Goal: Information Seeking & Learning: Learn about a topic

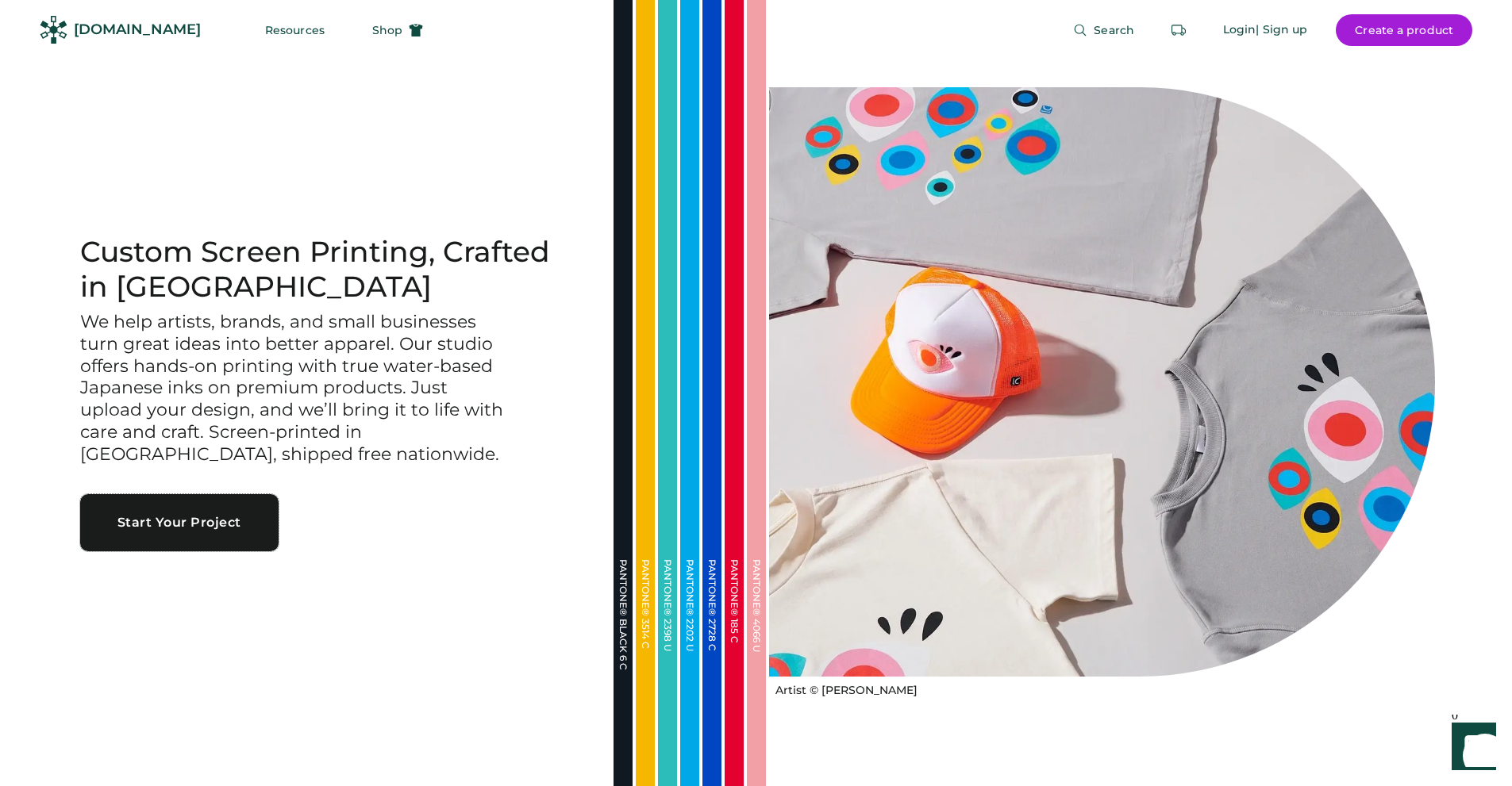
click at [181, 522] on button "Start Your Project" at bounding box center [179, 523] width 198 height 57
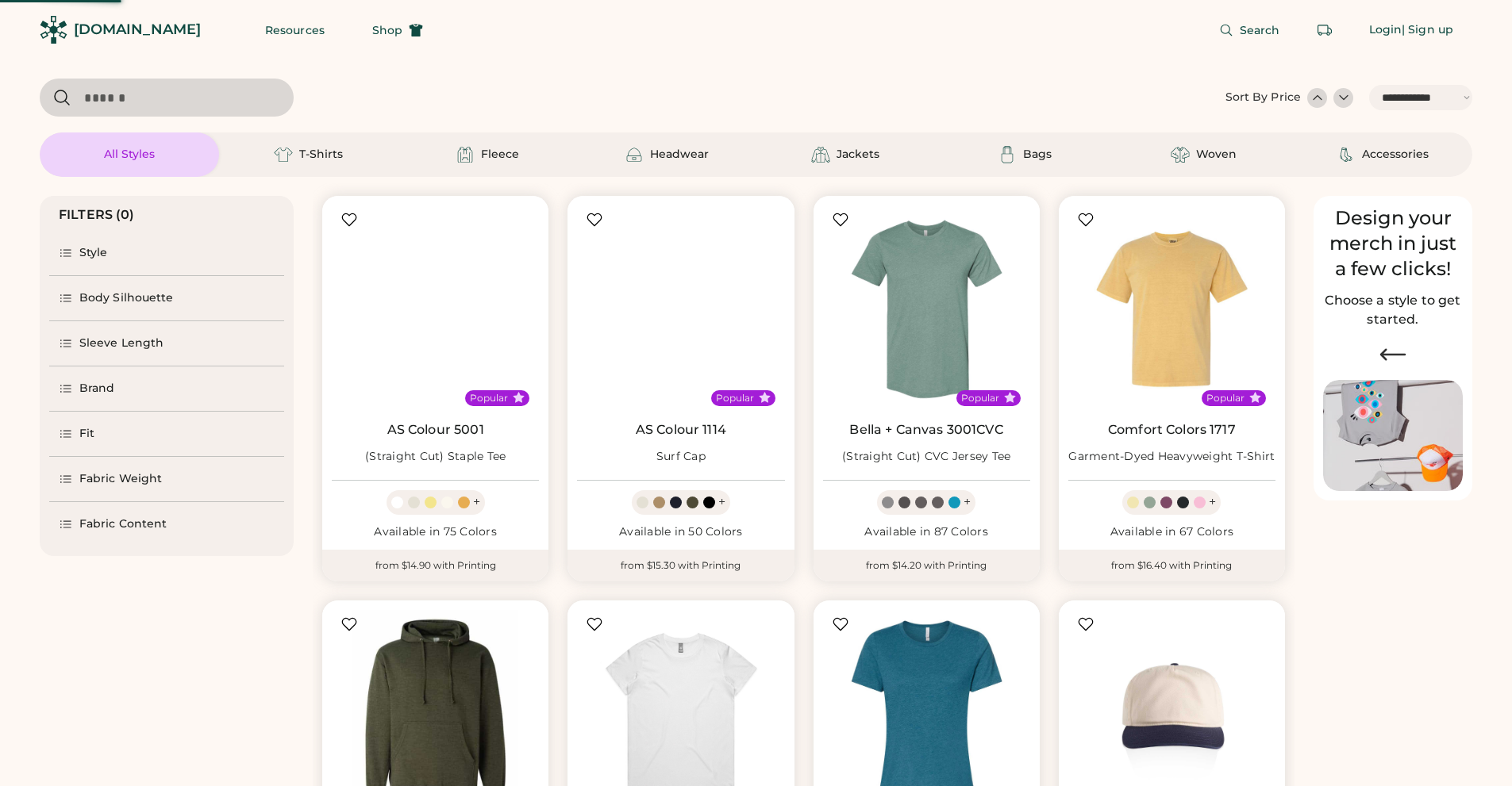
select select "*****"
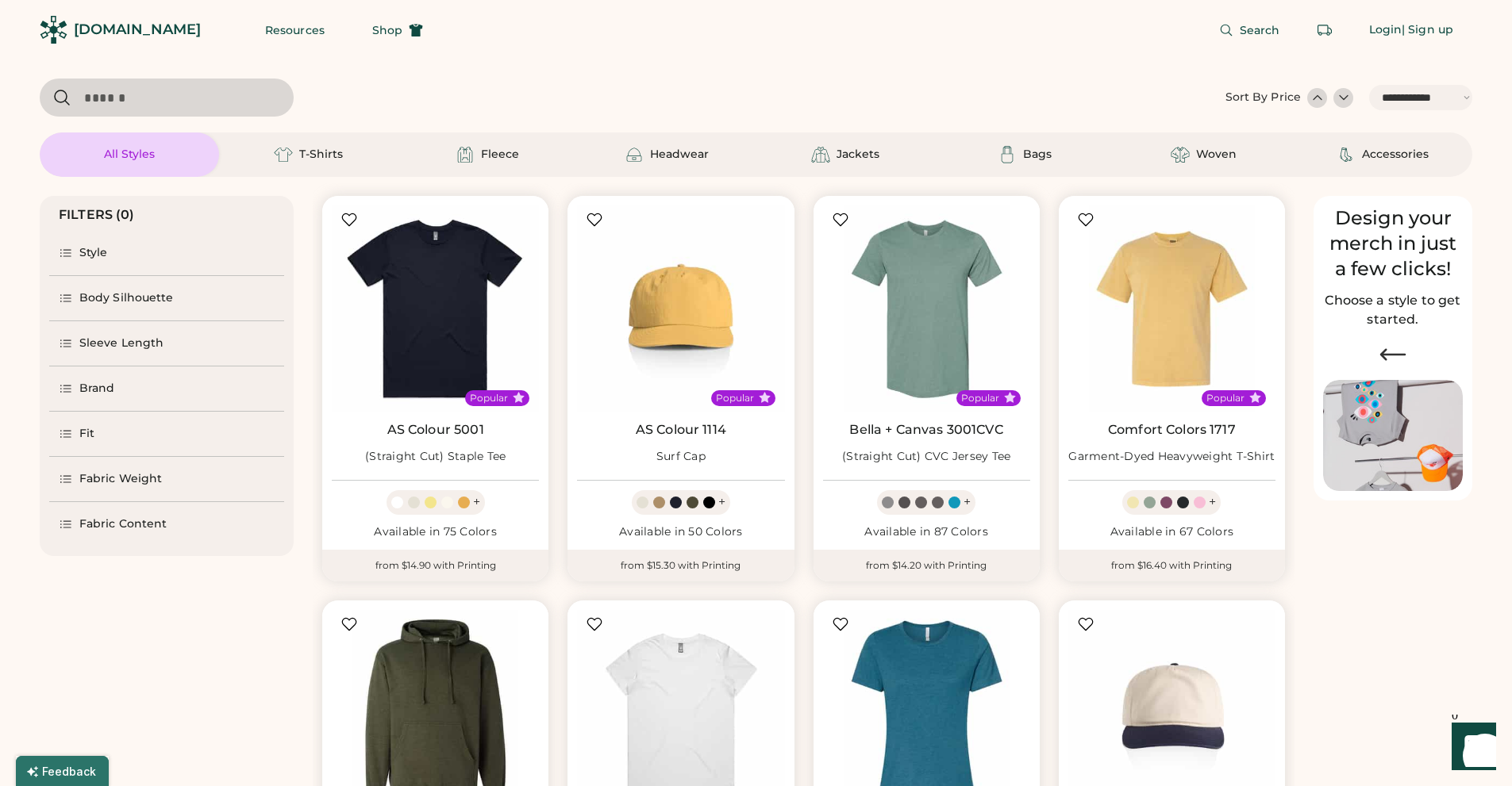
click at [90, 387] on div "Brand" at bounding box center [97, 388] width 35 height 16
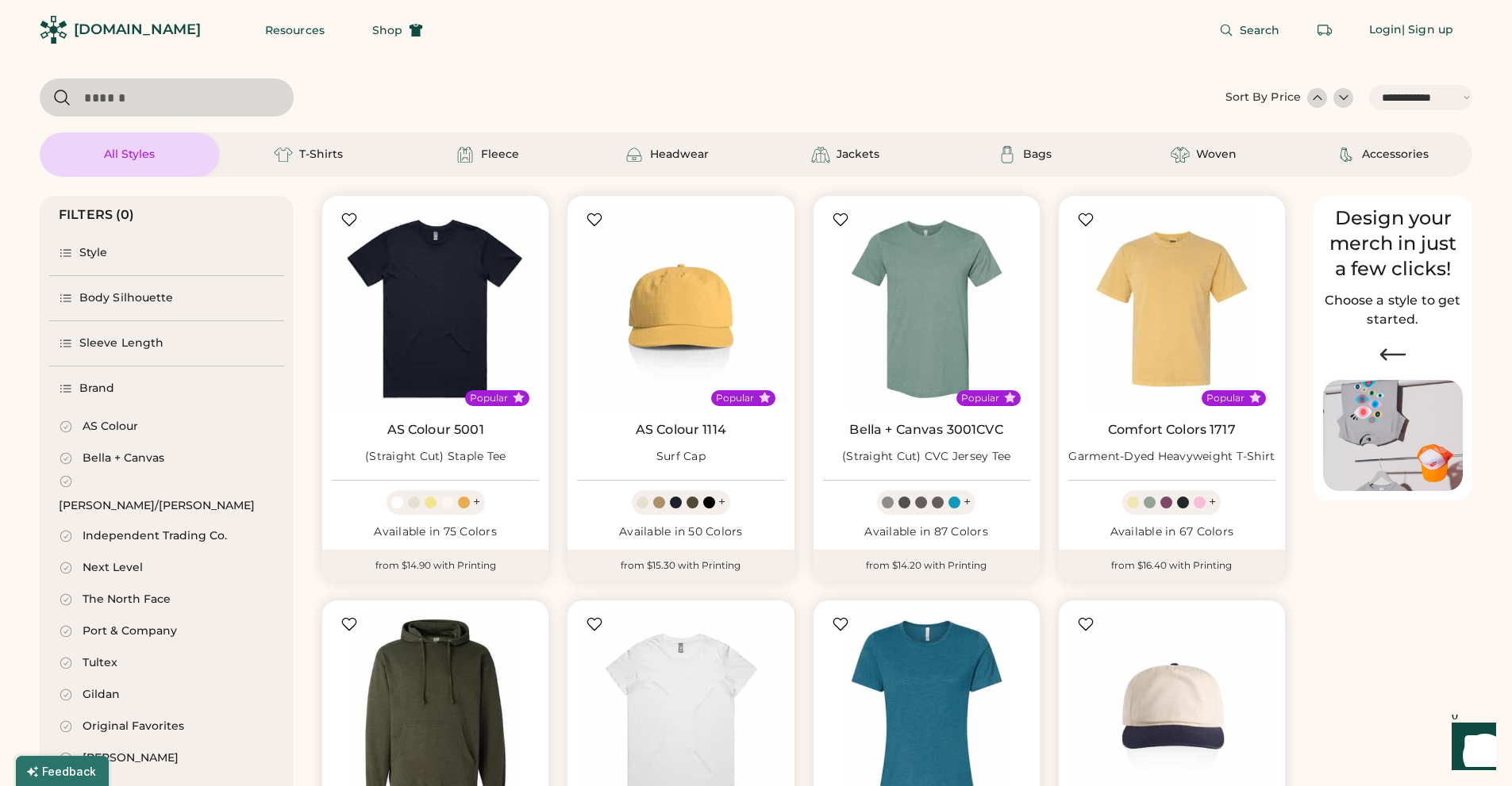
click at [113, 498] on div "[PERSON_NAME]/[PERSON_NAME]" at bounding box center [157, 506] width 196 height 16
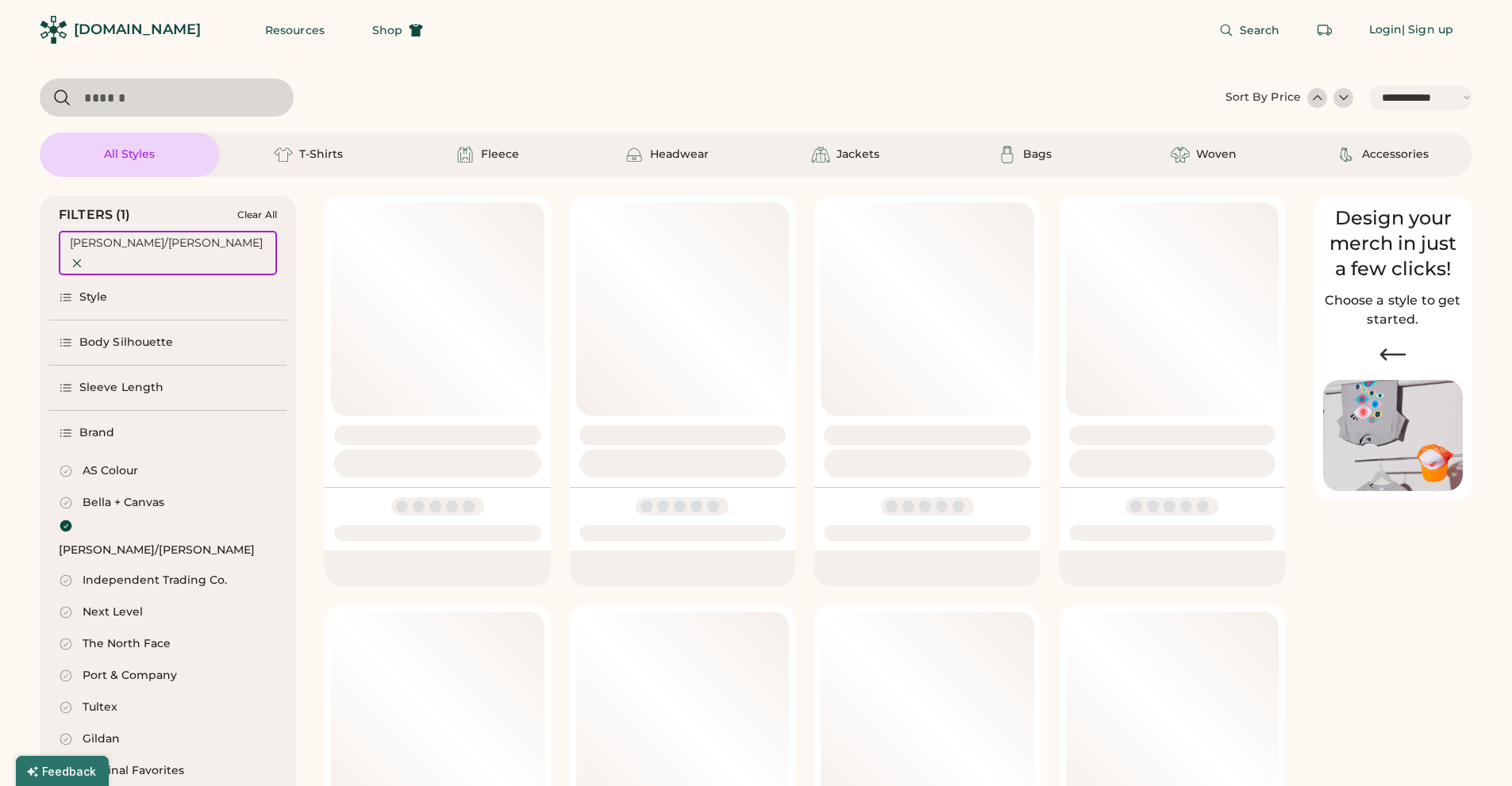
select select "*"
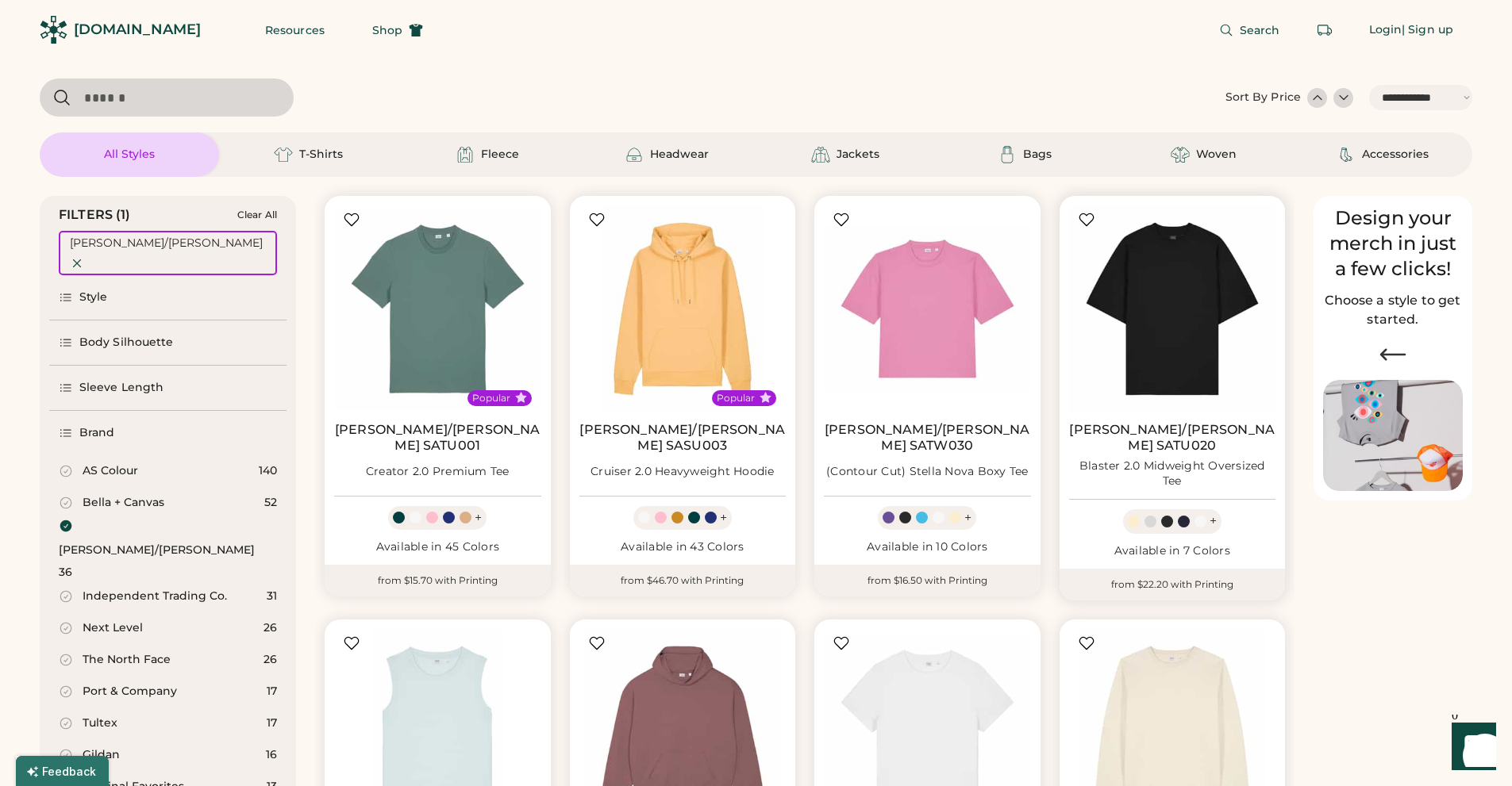
click at [1211, 513] on div "+" at bounding box center [1212, 521] width 7 height 18
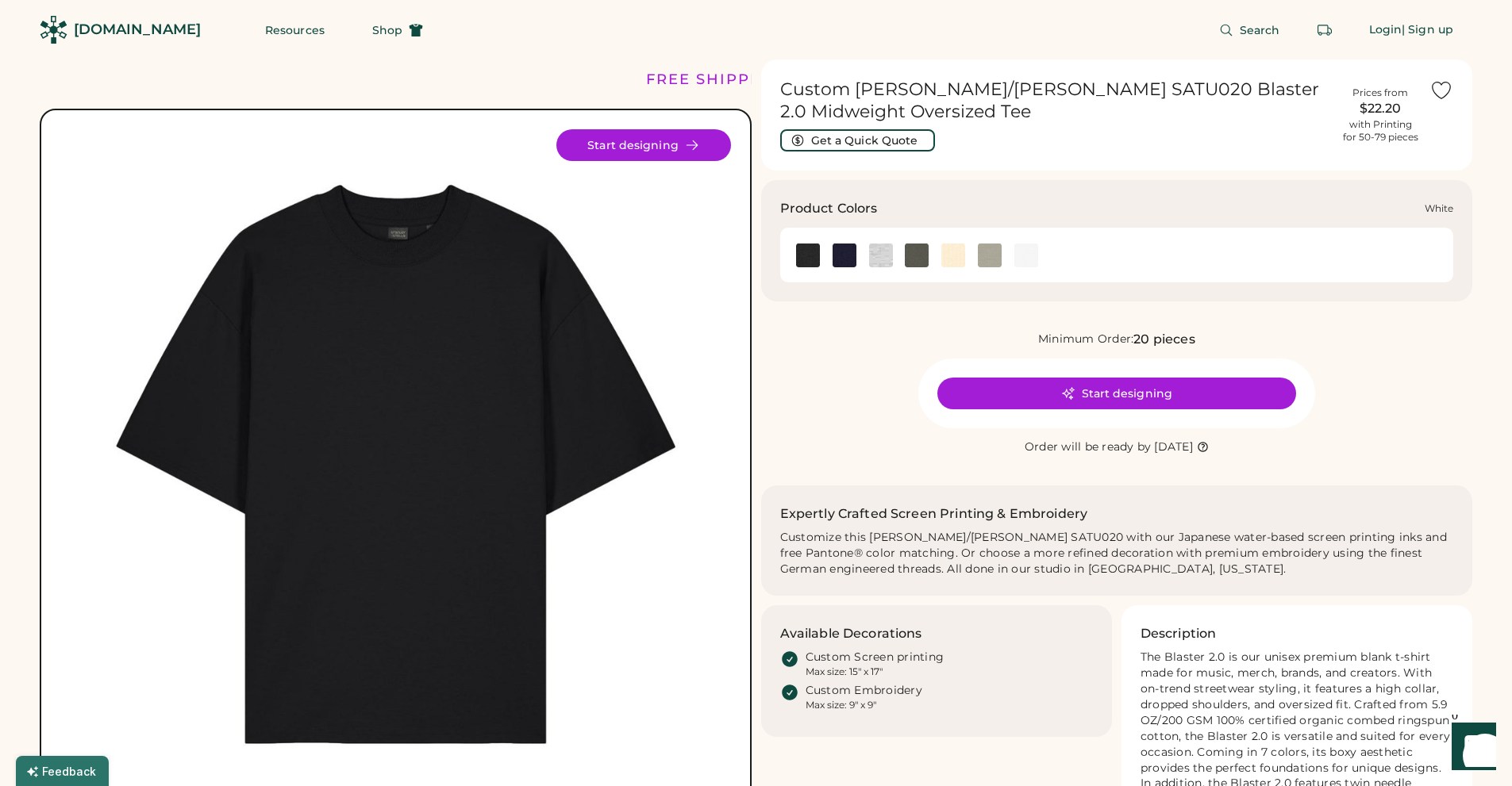
click at [1025, 259] on img at bounding box center [1026, 256] width 24 height 24
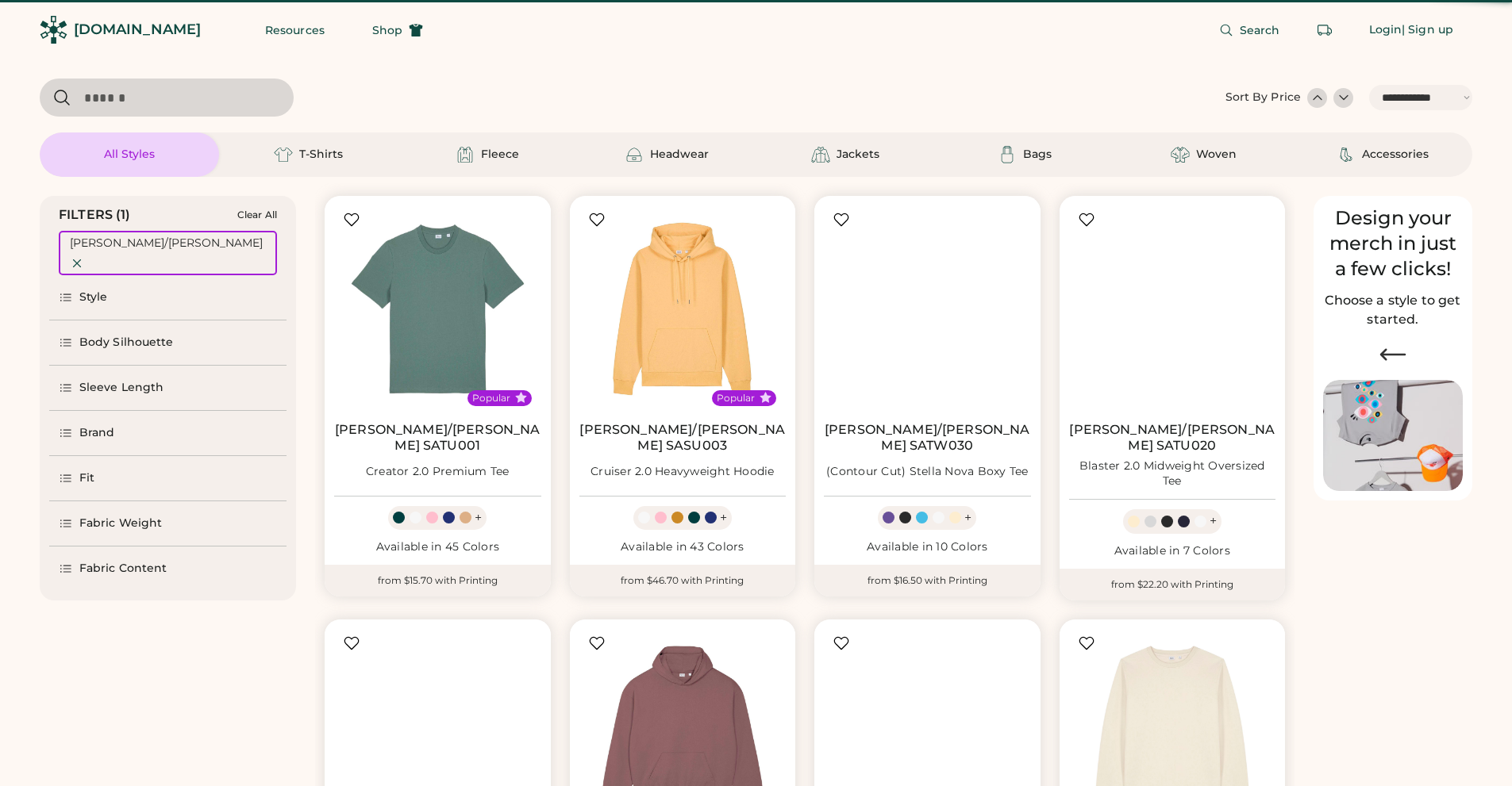
select select "*****"
select select "*"
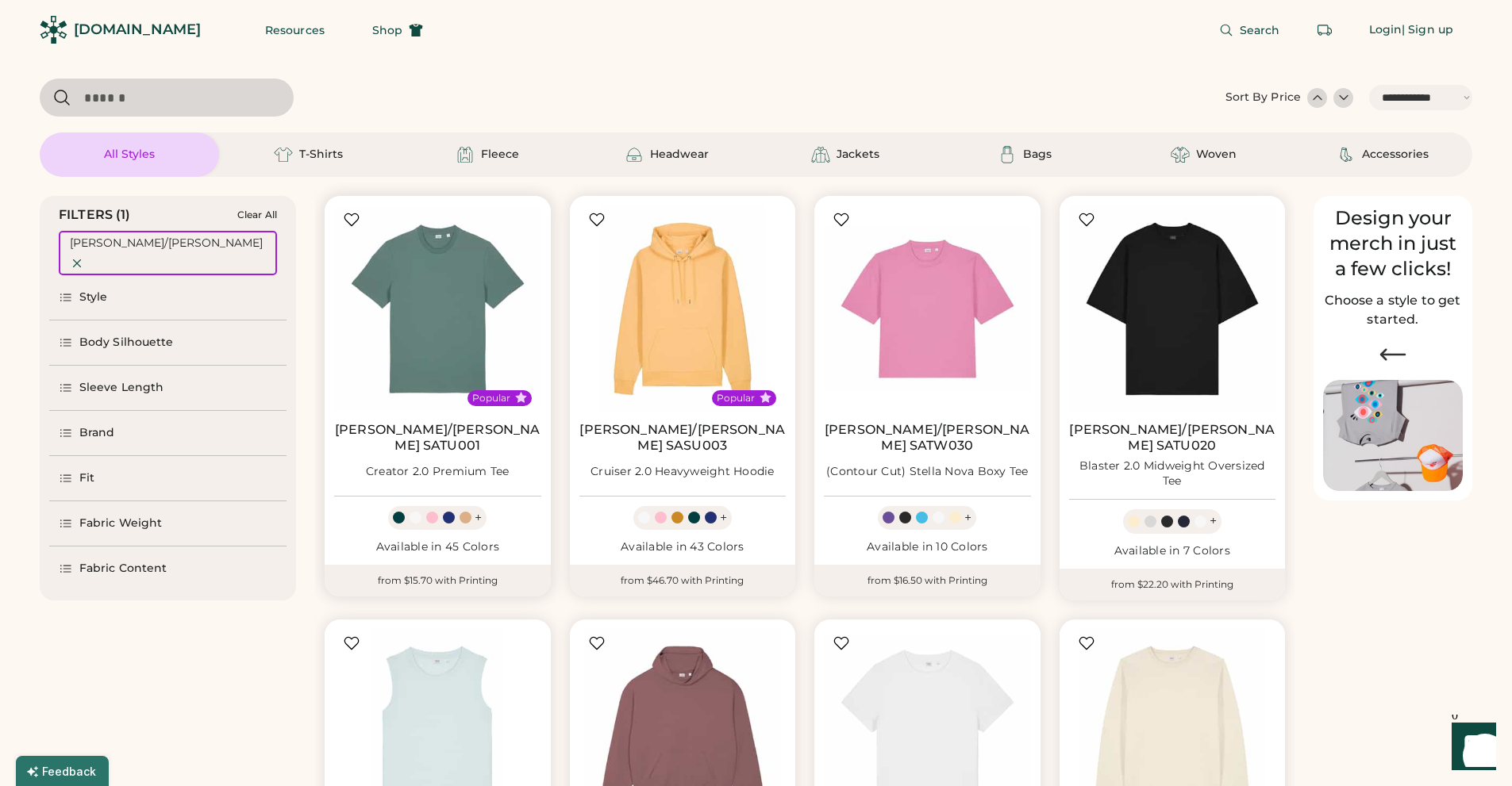
click at [426, 512] on div at bounding box center [432, 518] width 12 height 12
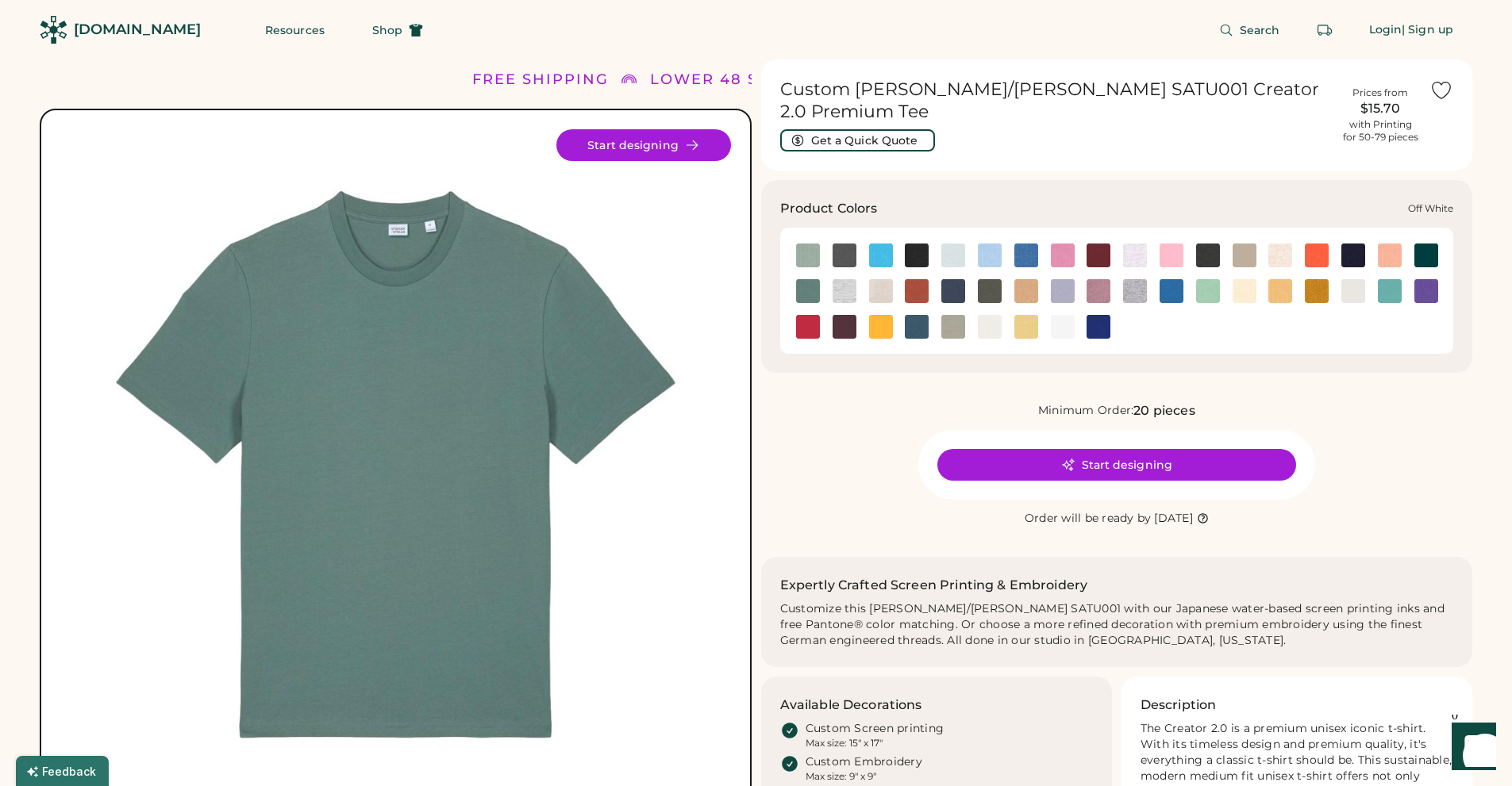
click at [1357, 279] on img at bounding box center [1353, 291] width 24 height 24
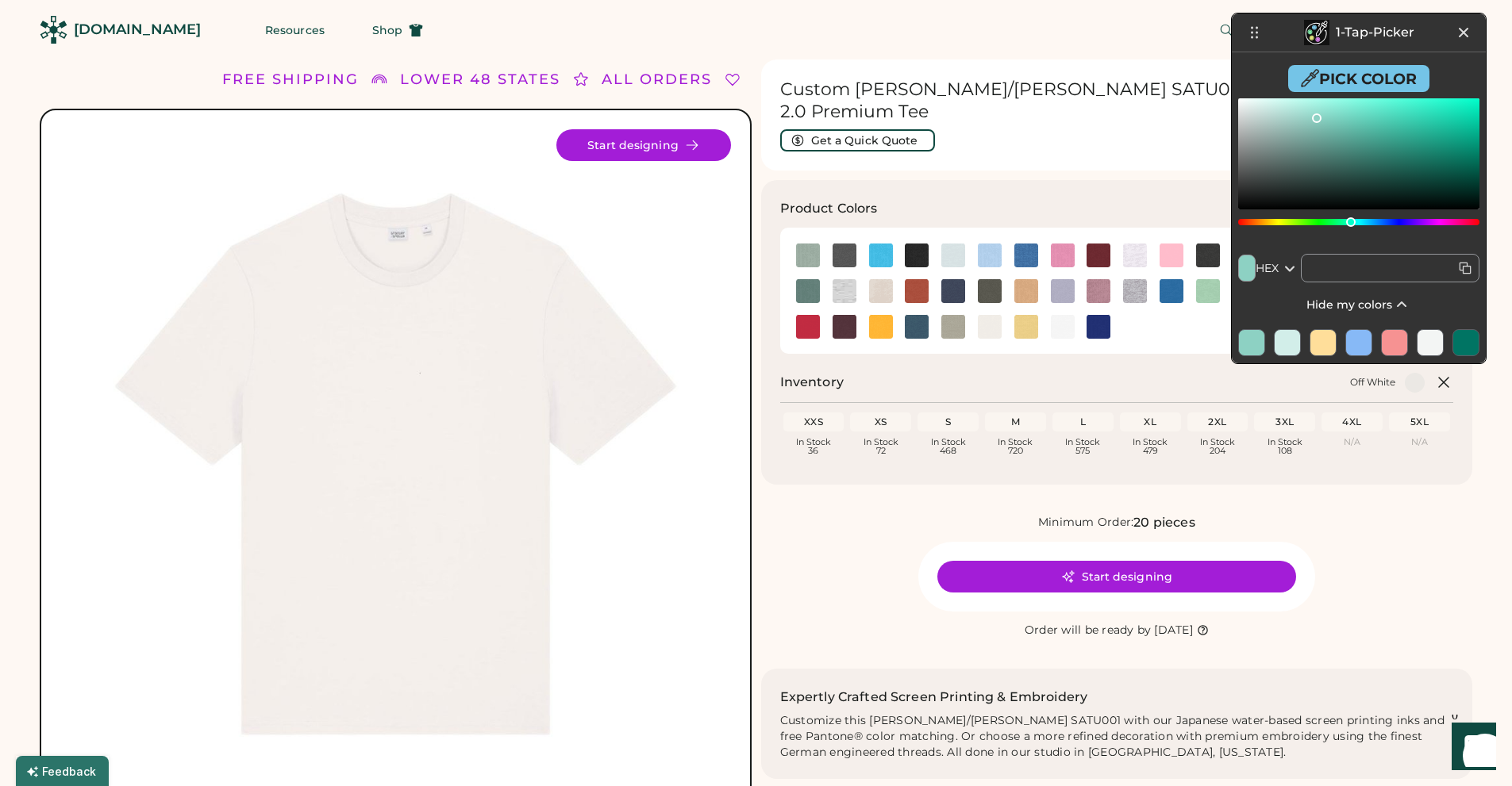
click at [1340, 74] on button "Pick Color" at bounding box center [1358, 78] width 141 height 27
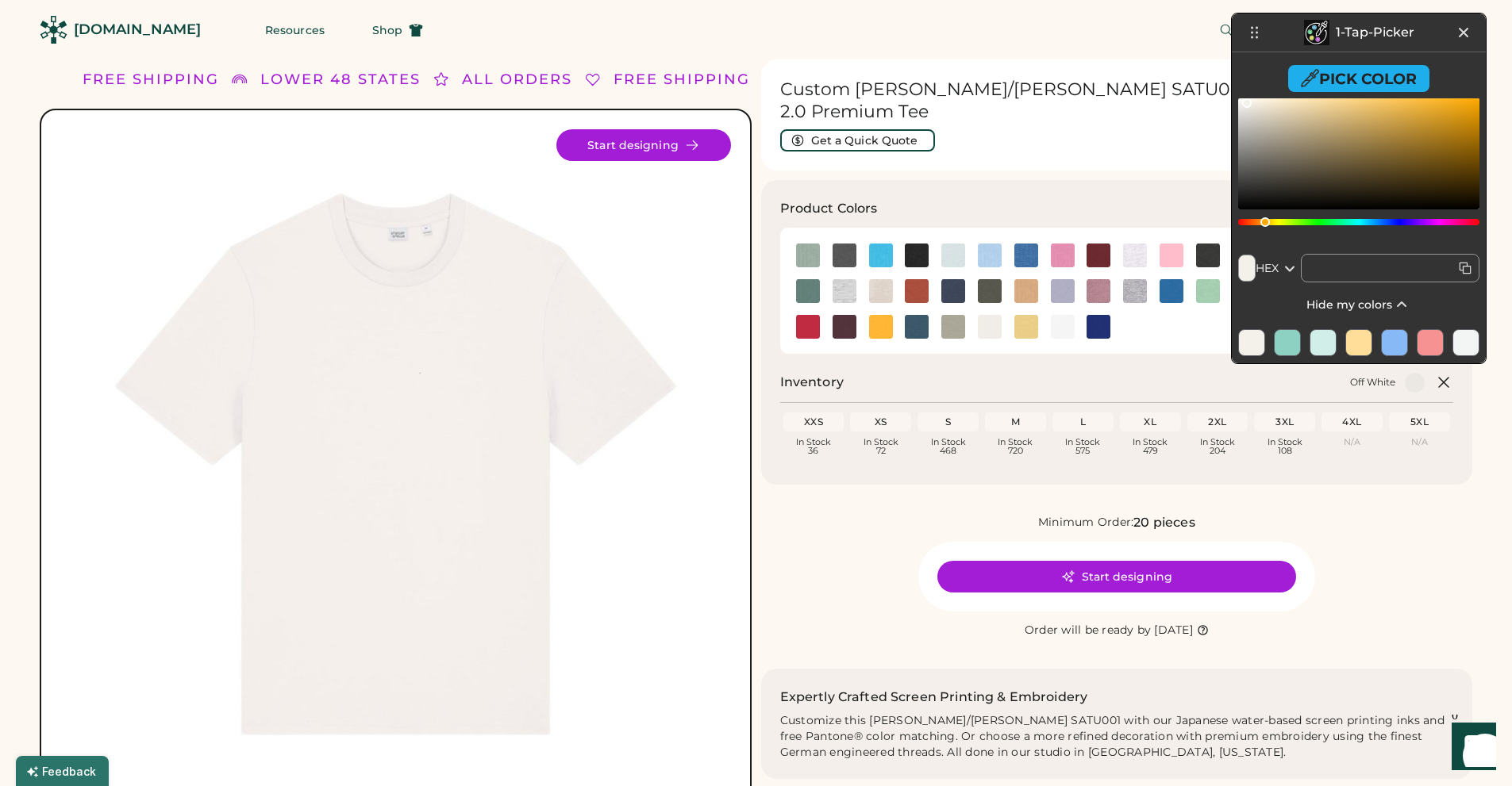
click at [1461, 266] on icon at bounding box center [1465, 267] width 16 height 16
click at [1461, 266] on input "text" at bounding box center [1390, 268] width 179 height 29
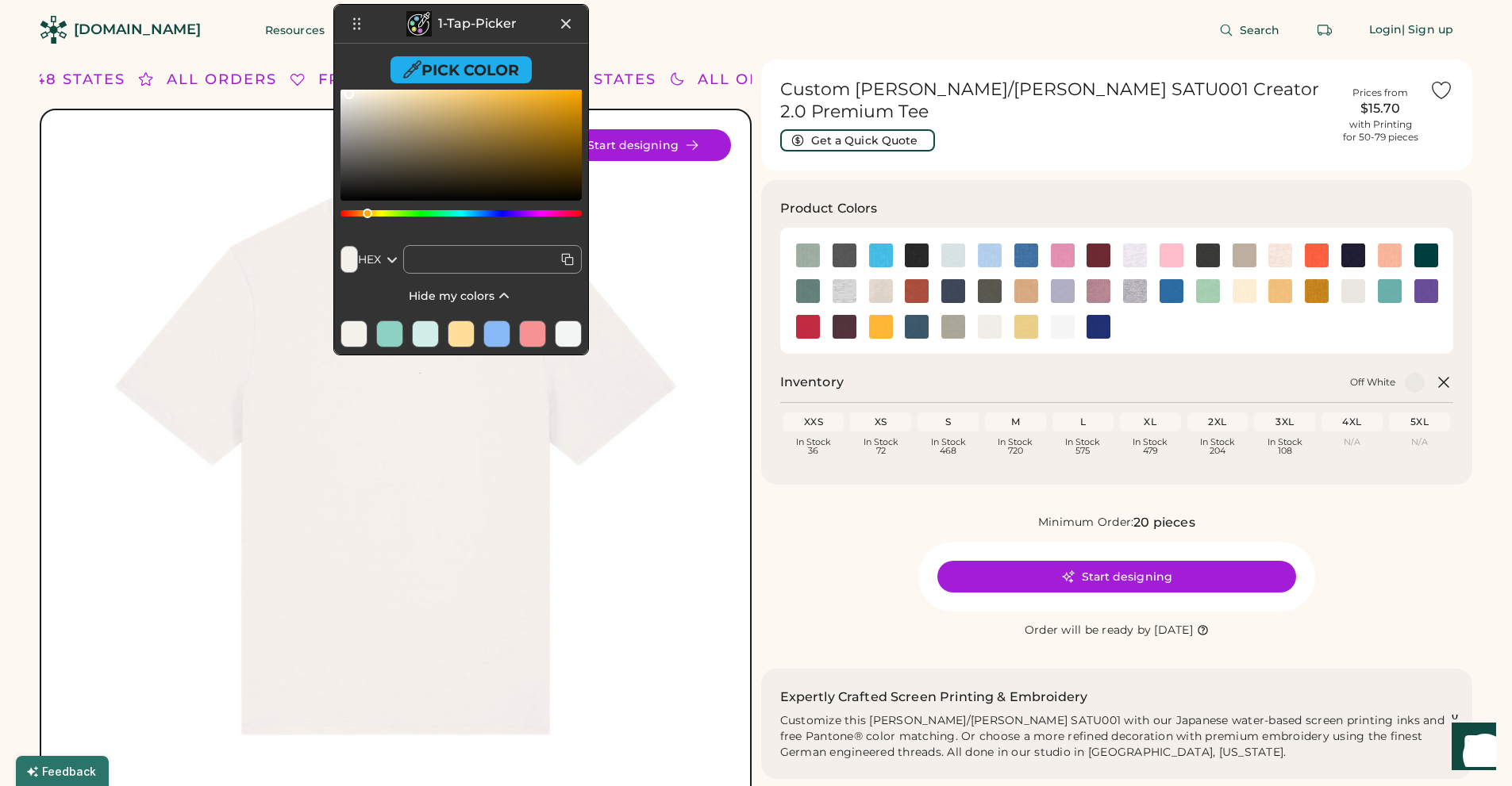
drag, startPoint x: 1435, startPoint y: 30, endPoint x: 538, endPoint y: 20, distance: 897.1
click at [538, 20] on header "1-Tap-Picker" at bounding box center [461, 24] width 254 height 39
click at [954, 279] on img at bounding box center [953, 291] width 24 height 24
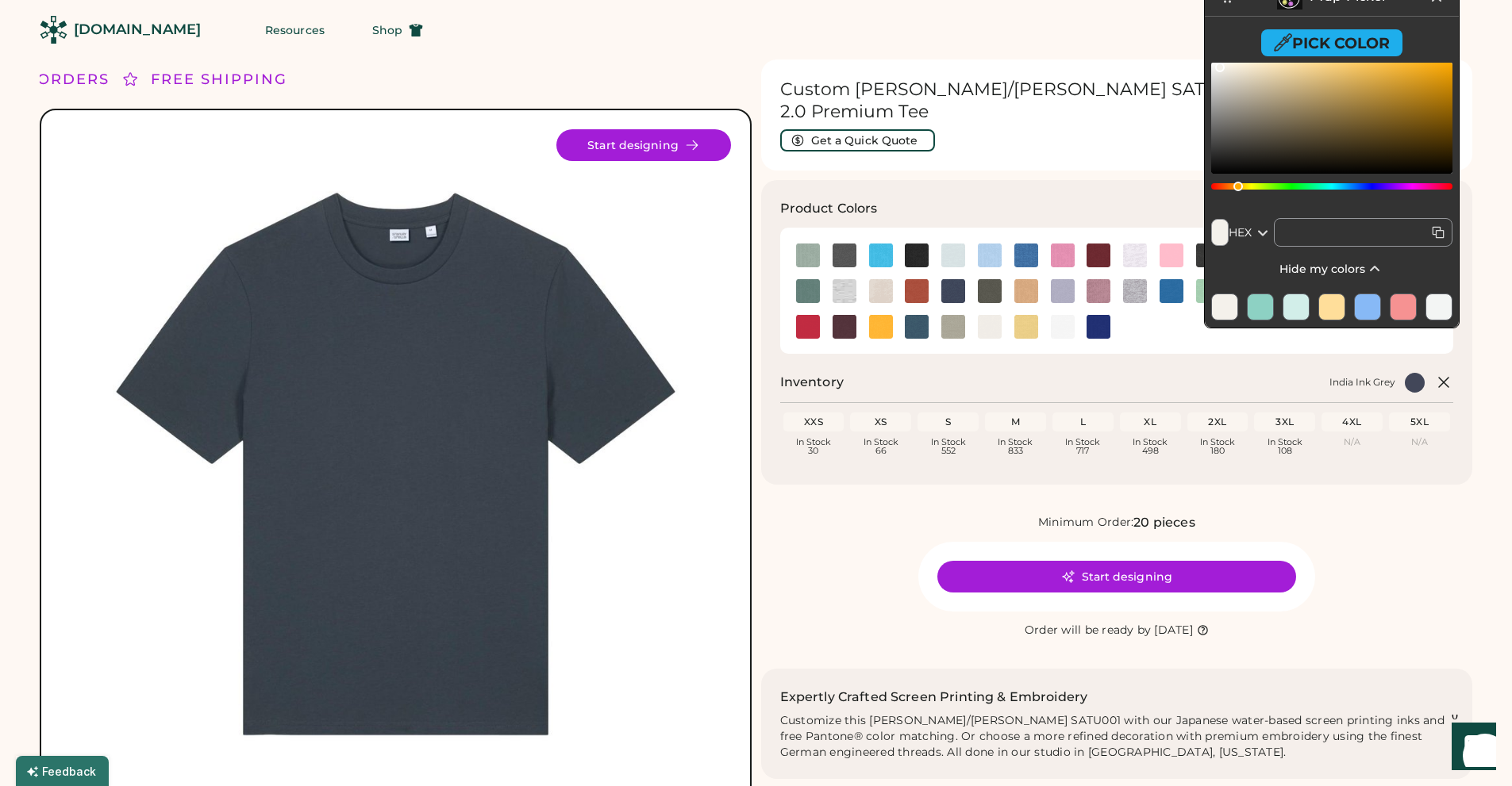
drag, startPoint x: 547, startPoint y: 17, endPoint x: 1418, endPoint y: -10, distance: 871.4
click at [1418, 0] on html "FREE SHIPPING LOWER 48 STATES ALL ORDERS FREE SHIPPING LOWER 48 STATES ALL ORDE…" at bounding box center [756, 393] width 1512 height 786
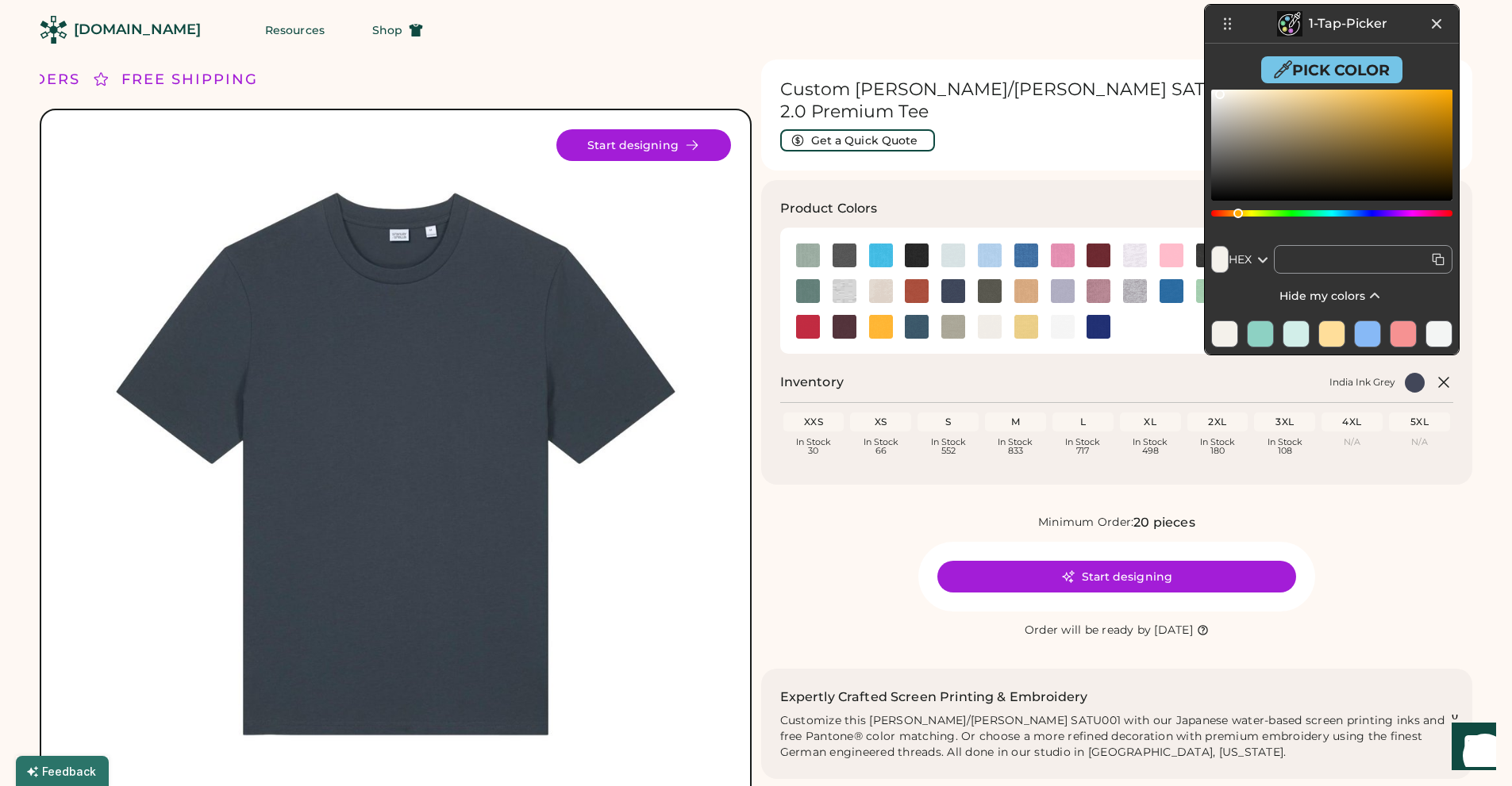
click at [1348, 68] on button "Pick Color" at bounding box center [1331, 70] width 141 height 27
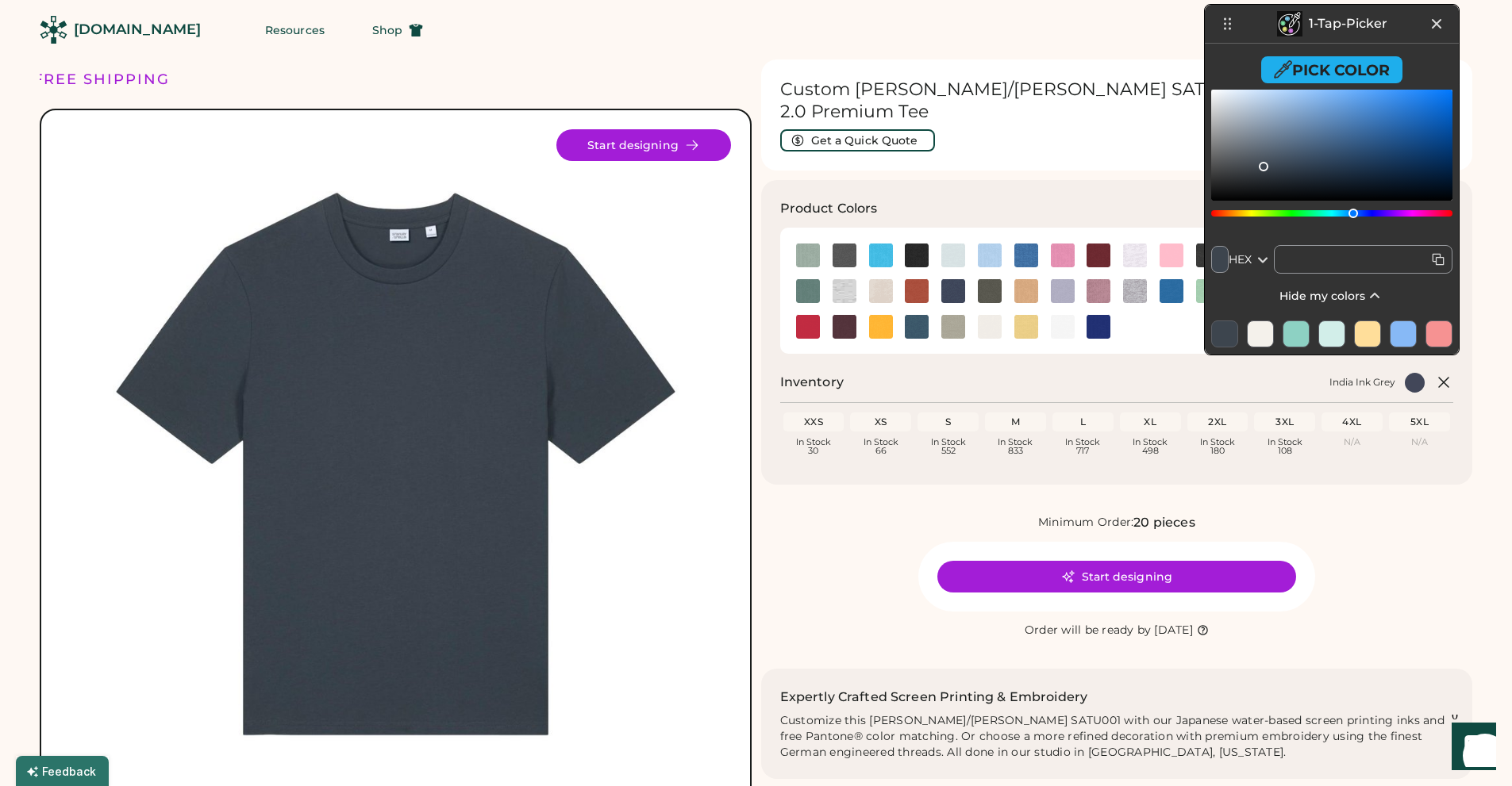
click at [1437, 263] on icon at bounding box center [1438, 259] width 16 height 16
click at [1437, 263] on input "text" at bounding box center [1364, 260] width 179 height 29
click at [1199, 244] on img at bounding box center [1207, 256] width 24 height 24
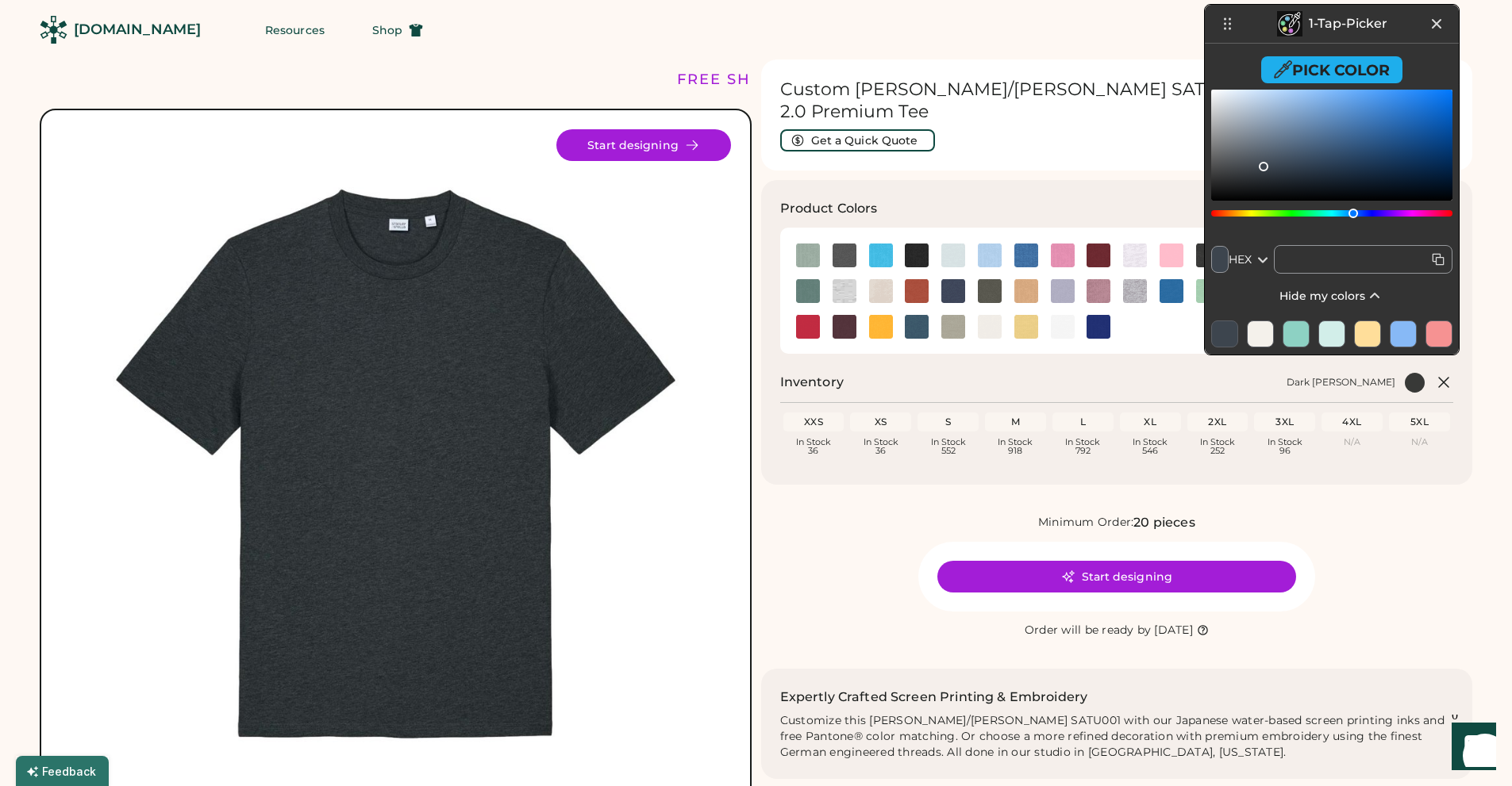
click at [1196, 244] on img at bounding box center [1207, 256] width 24 height 24
click at [384, 431] on img at bounding box center [395, 464] width 671 height 670
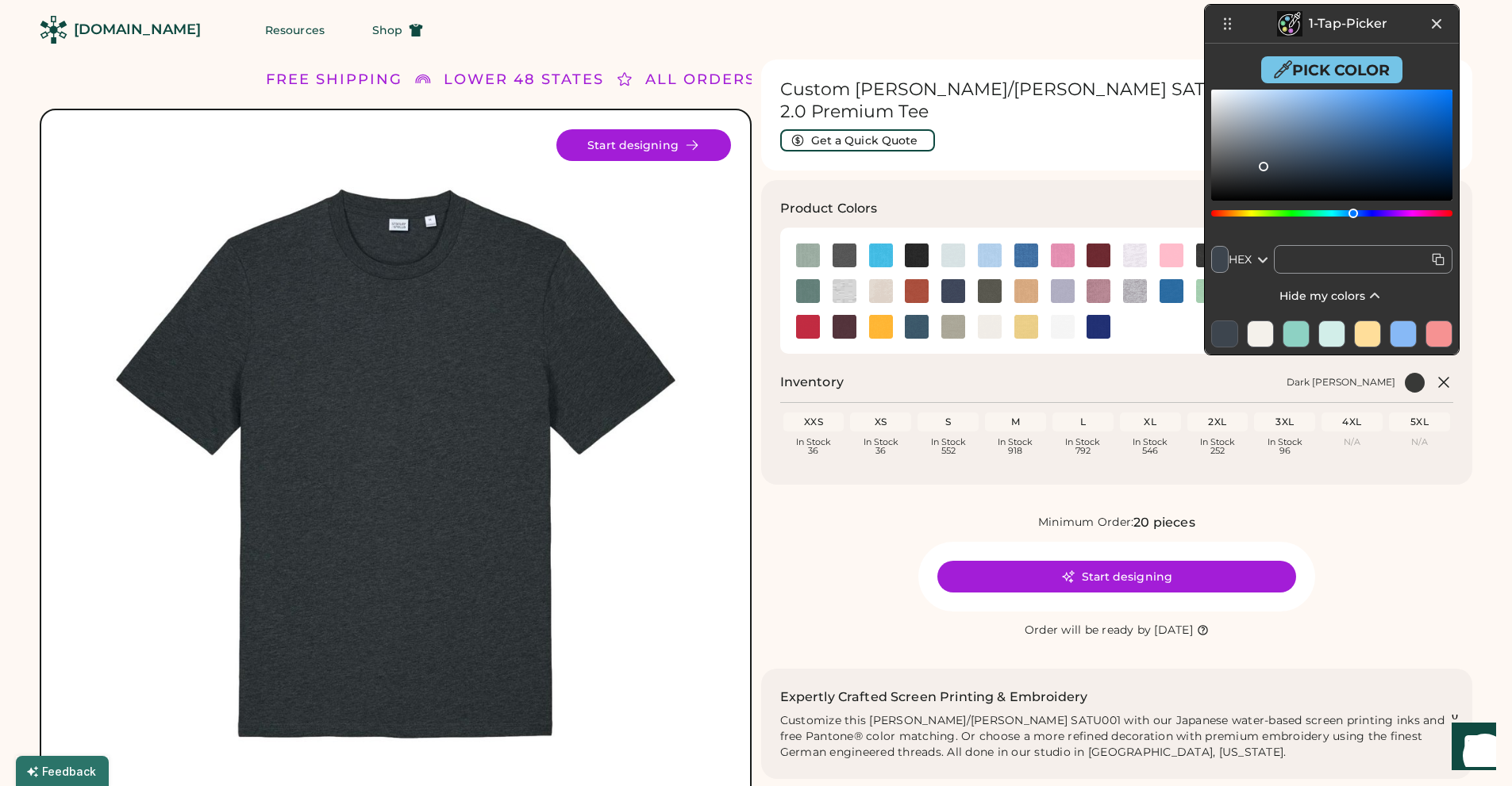
click at [1315, 73] on button "Pick Color" at bounding box center [1331, 70] width 141 height 27
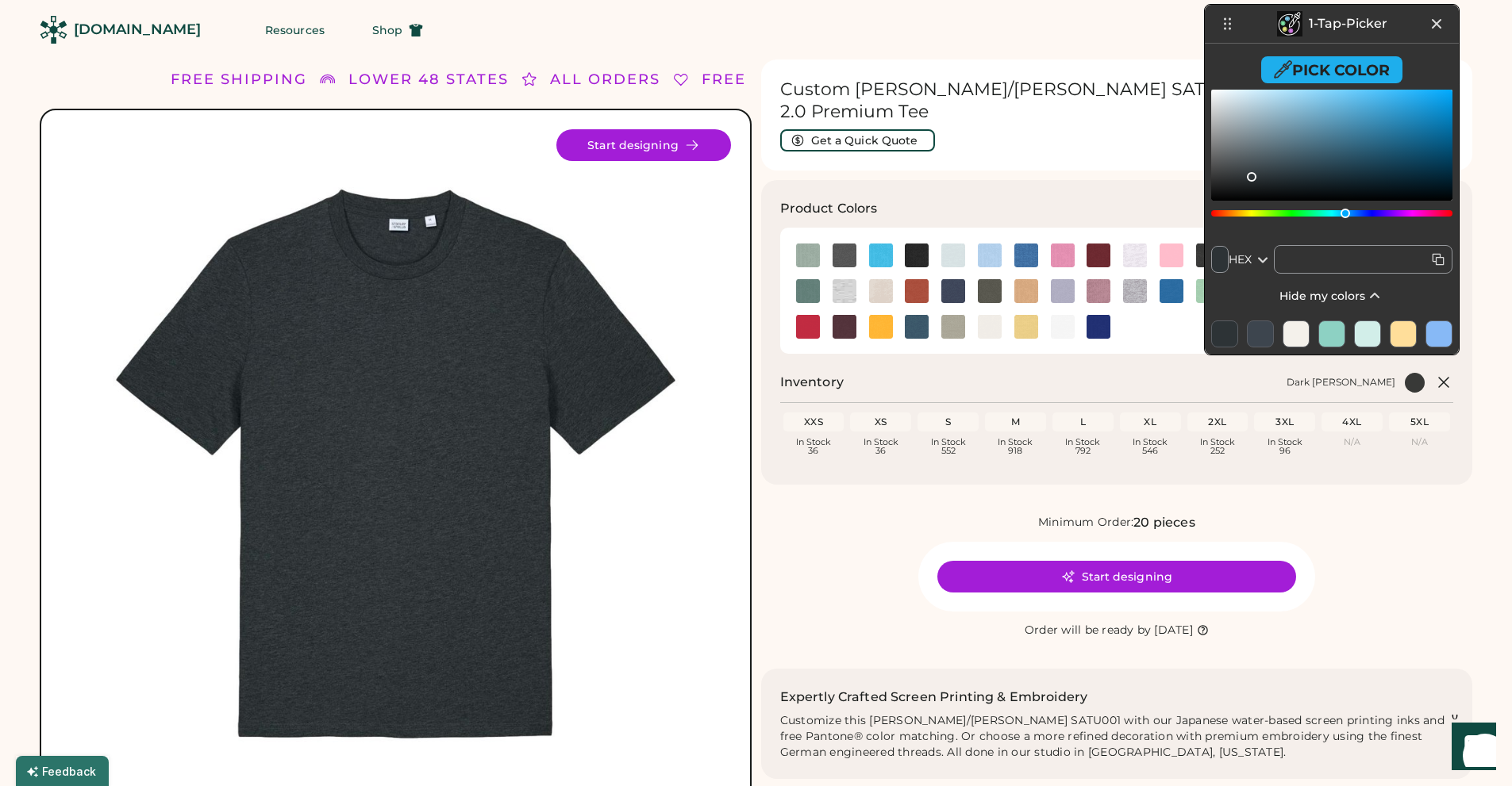
click at [1438, 260] on icon at bounding box center [1438, 259] width 16 height 16
click at [1438, 260] on input "text" at bounding box center [1364, 260] width 179 height 29
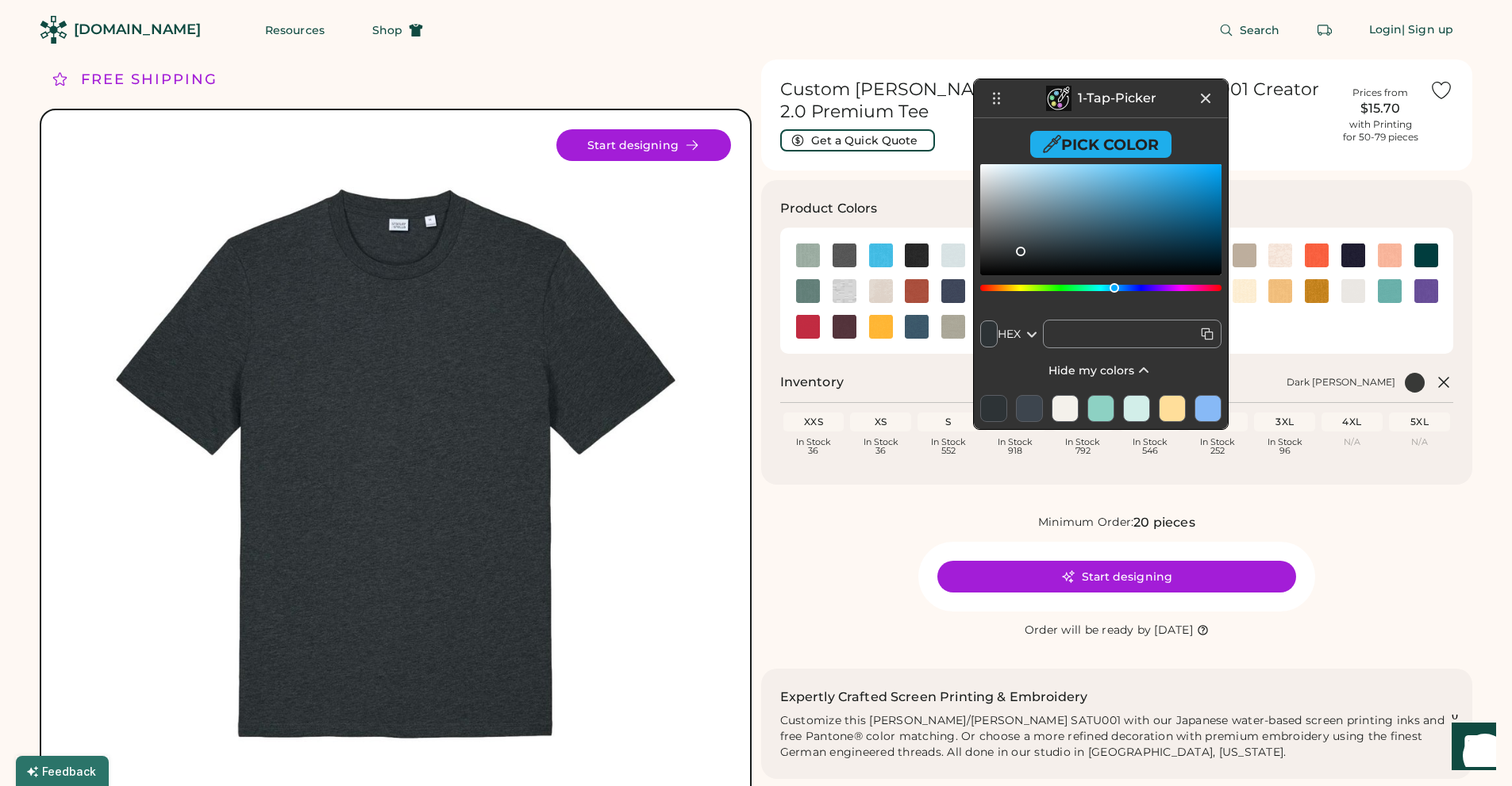
drag, startPoint x: 1331, startPoint y: 25, endPoint x: 1100, endPoint y: 100, distance: 242.9
click at [1100, 100] on p "1-Tap-Picker" at bounding box center [1116, 98] width 78 height 13
click at [1065, 406] on div at bounding box center [1065, 408] width 27 height 27
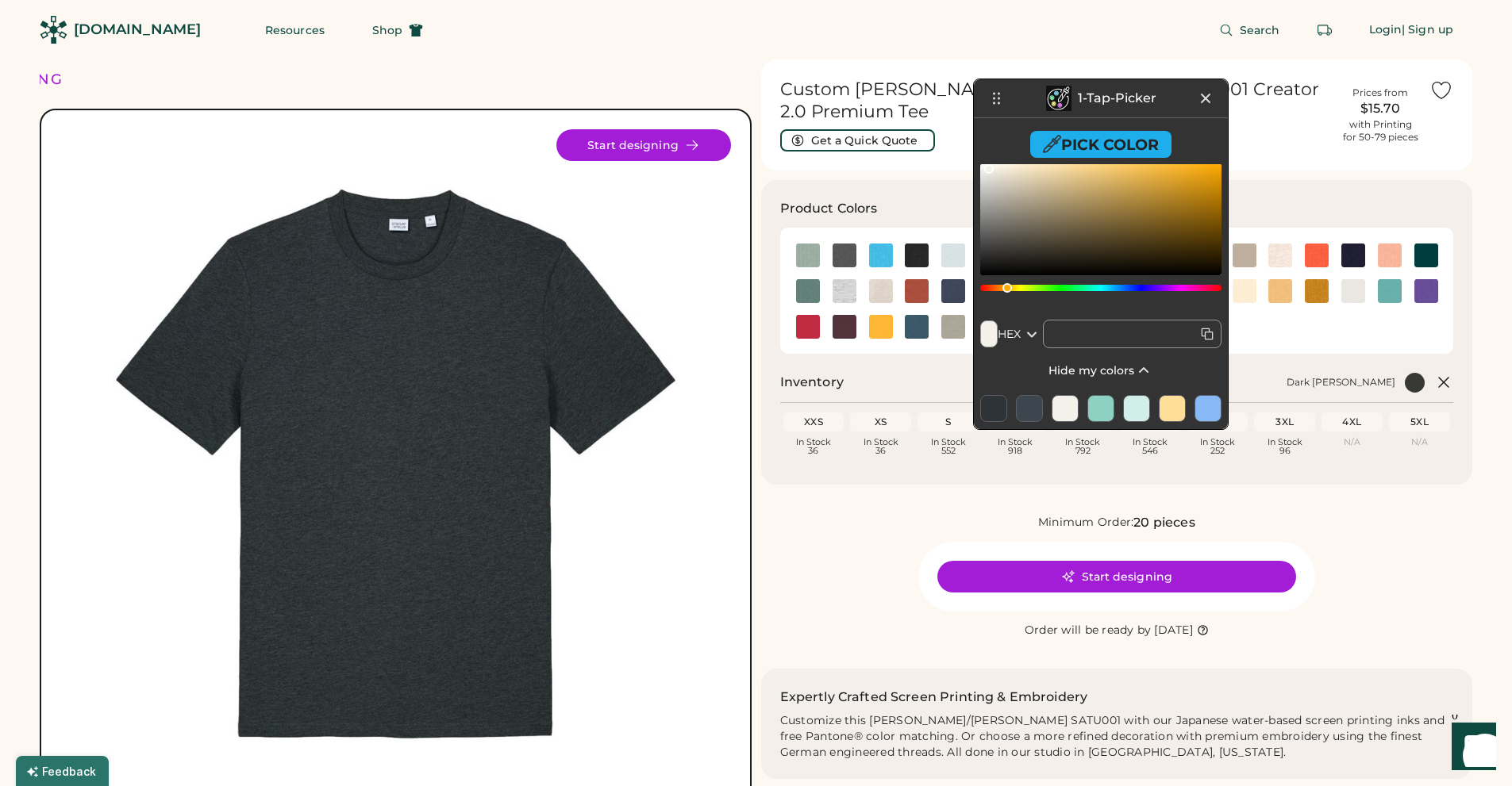
click at [1210, 330] on icon at bounding box center [1207, 334] width 16 height 16
click at [1210, 330] on input "text" at bounding box center [1132, 334] width 179 height 29
